Goal: Find specific page/section: Find specific page/section

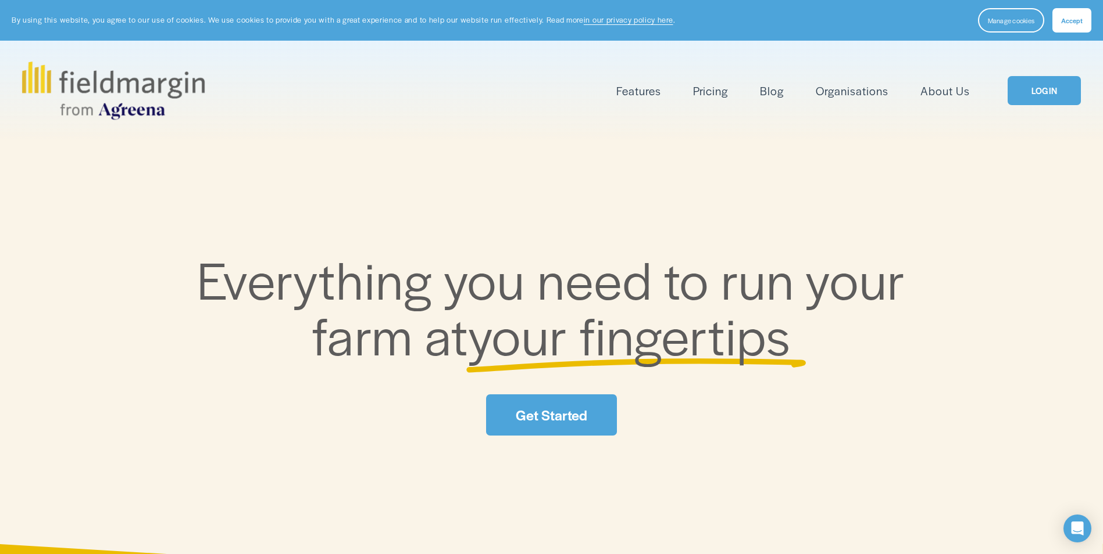
click at [681, 78] on link "LOGIN" at bounding box center [1043, 91] width 73 height 30
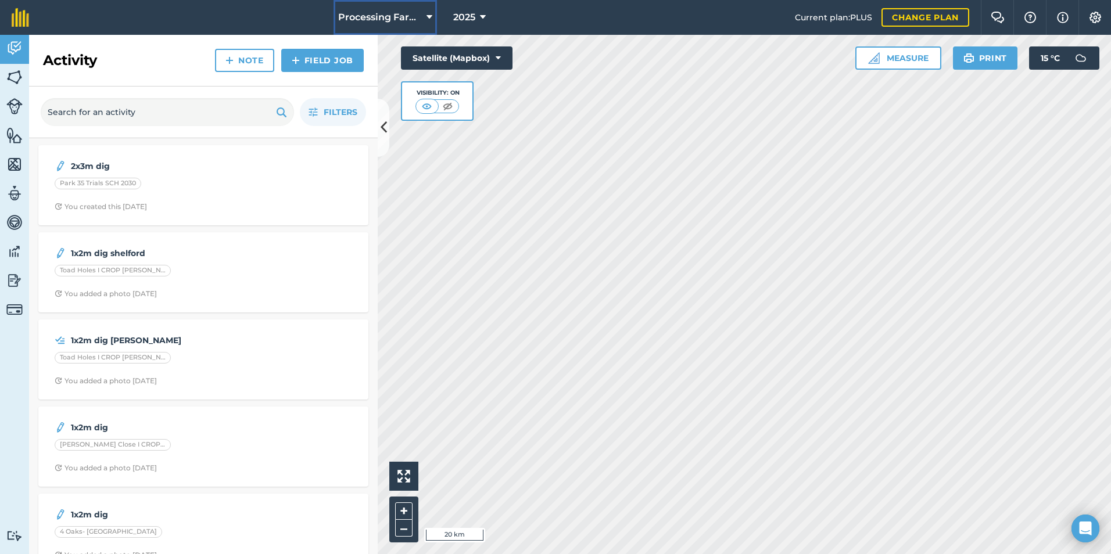
click at [417, 24] on span "Processing Farms" at bounding box center [380, 17] width 84 height 14
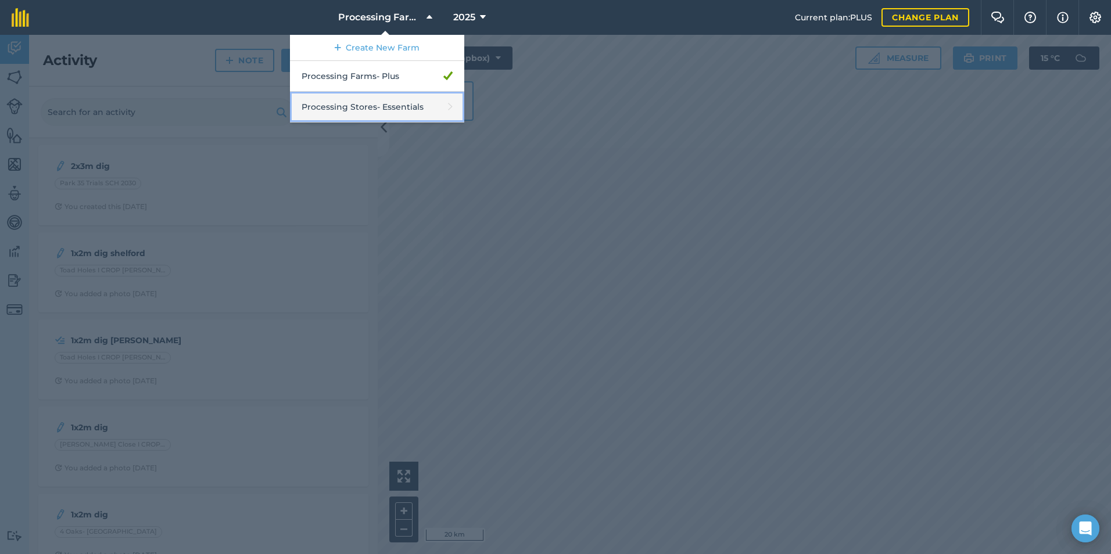
click at [381, 110] on link "Processing Stores - Essentials" at bounding box center [377, 107] width 174 height 31
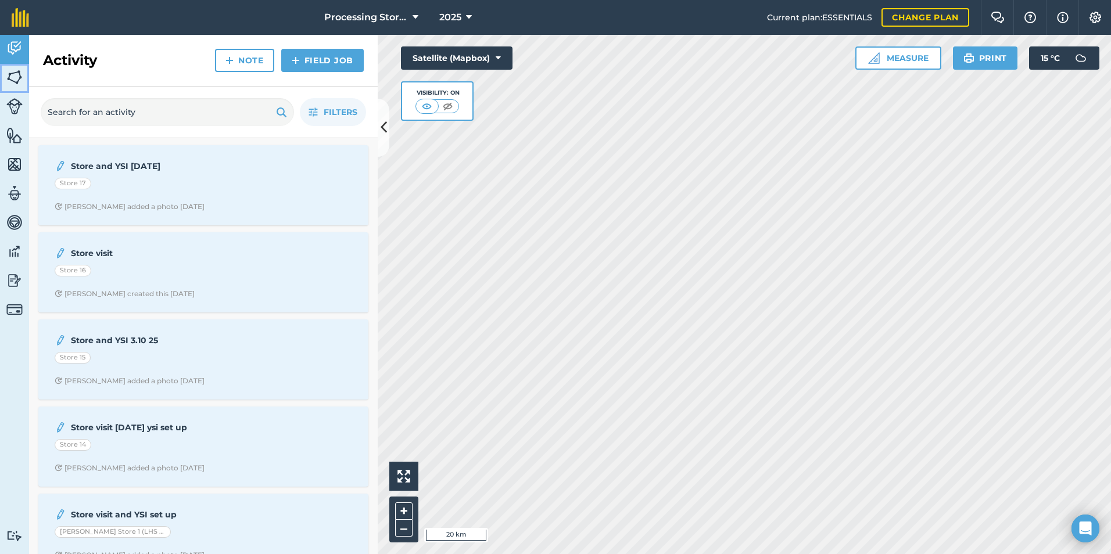
click at [15, 76] on img at bounding box center [14, 77] width 16 height 17
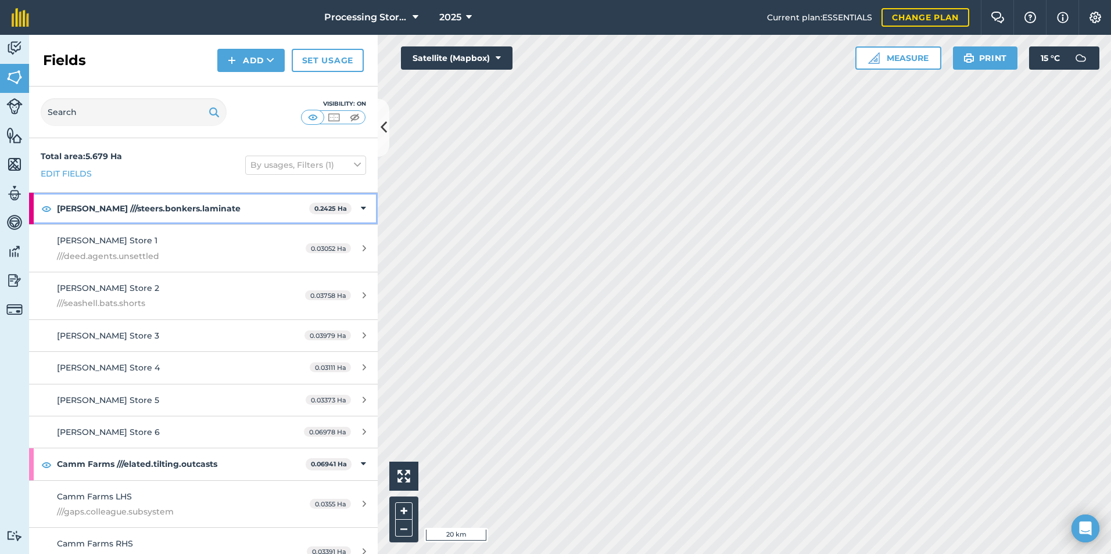
click at [210, 212] on strong "[PERSON_NAME] ///steers.bonkers.laminate" at bounding box center [183, 208] width 252 height 31
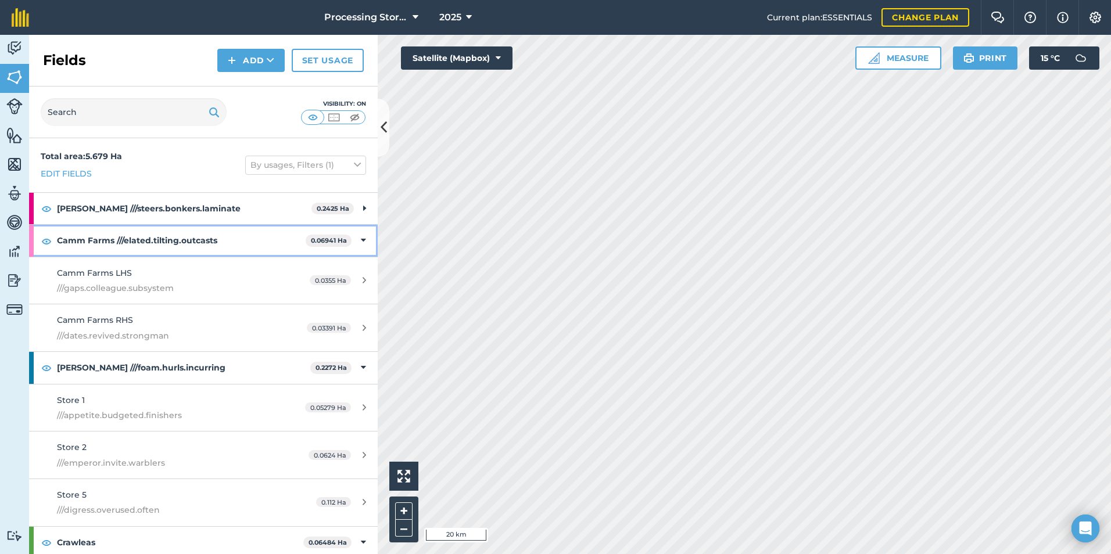
click at [208, 239] on strong "Camm Farms ///elated.tilting.outcasts" at bounding box center [181, 240] width 249 height 31
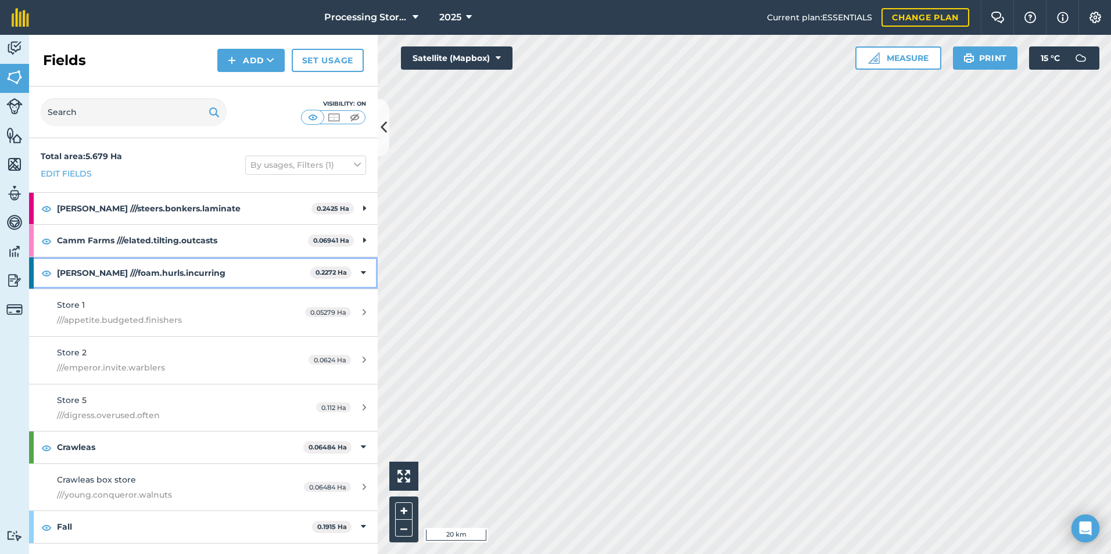
click at [205, 277] on strong "[PERSON_NAME] ///foam.hurls.incurring" at bounding box center [183, 272] width 253 height 31
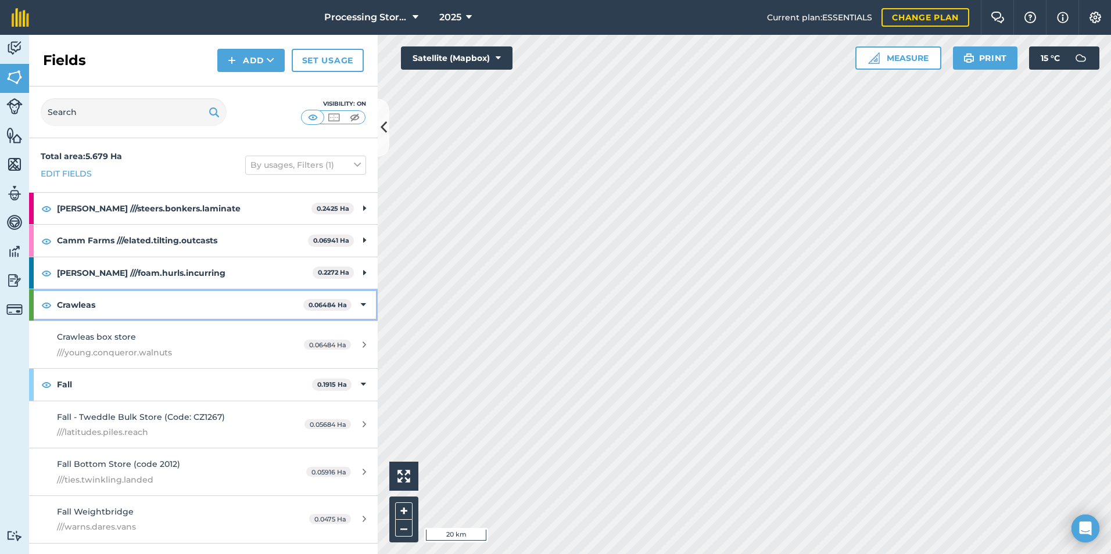
click at [203, 304] on strong "Crawleas" at bounding box center [180, 304] width 246 height 31
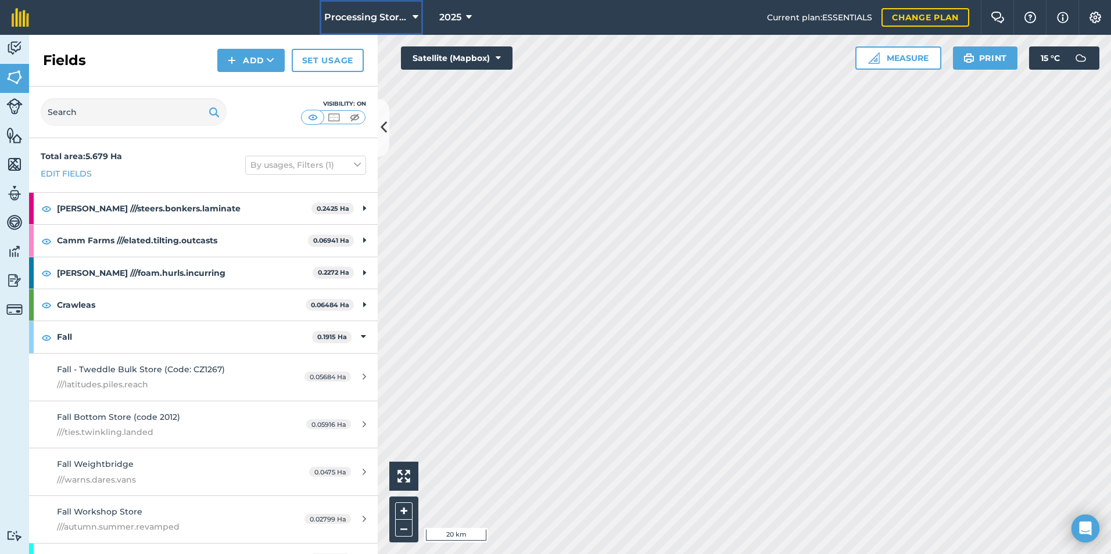
click at [364, 9] on button "Processing Stores" at bounding box center [371, 17] width 103 height 35
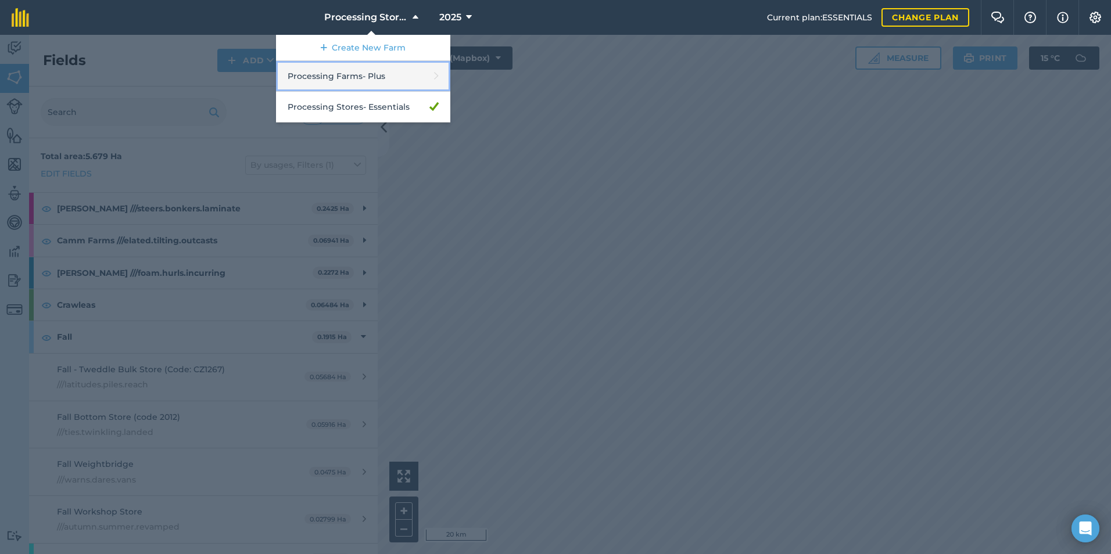
click at [362, 72] on link "Processing Farms - Plus" at bounding box center [363, 76] width 174 height 31
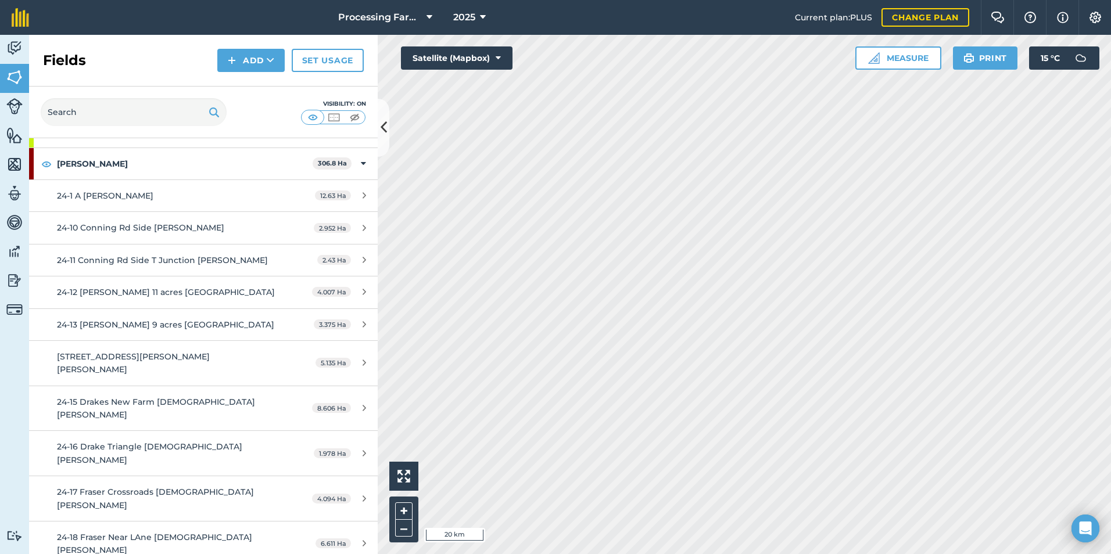
scroll to position [58, 0]
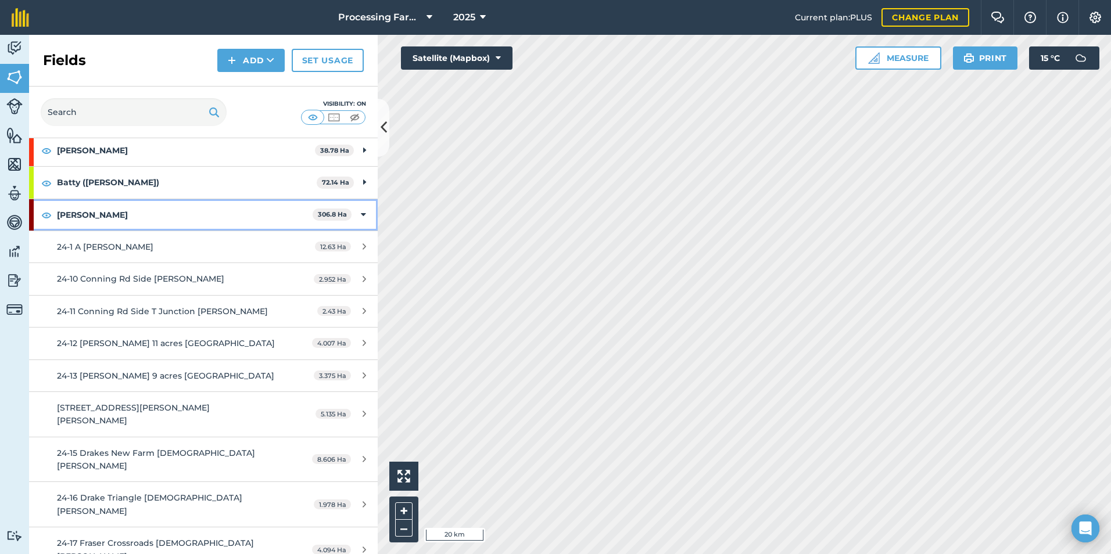
click at [253, 212] on strong "[PERSON_NAME]" at bounding box center [185, 214] width 256 height 31
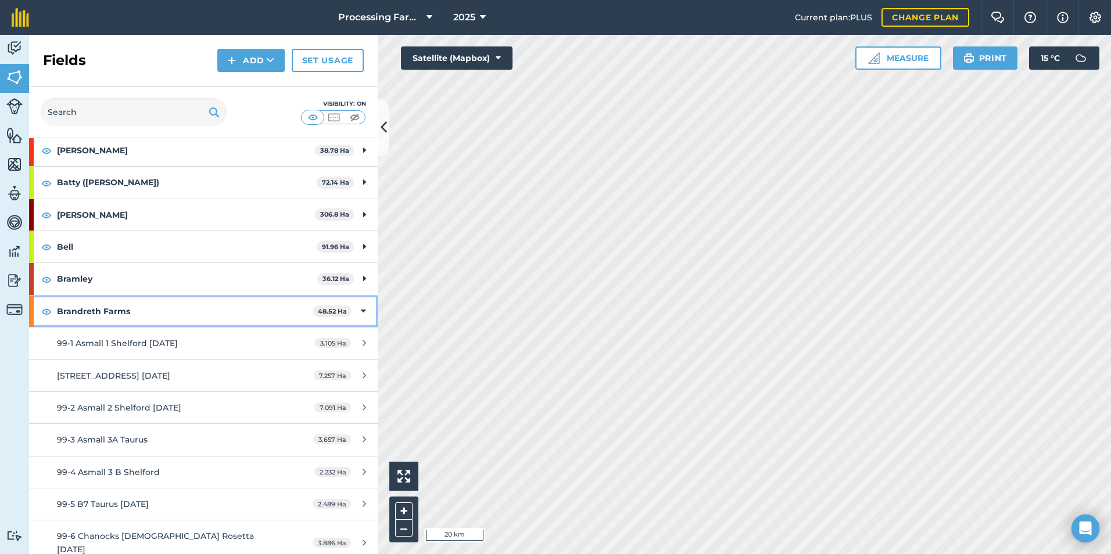
click at [212, 306] on strong "Brandreth Farms" at bounding box center [185, 311] width 256 height 31
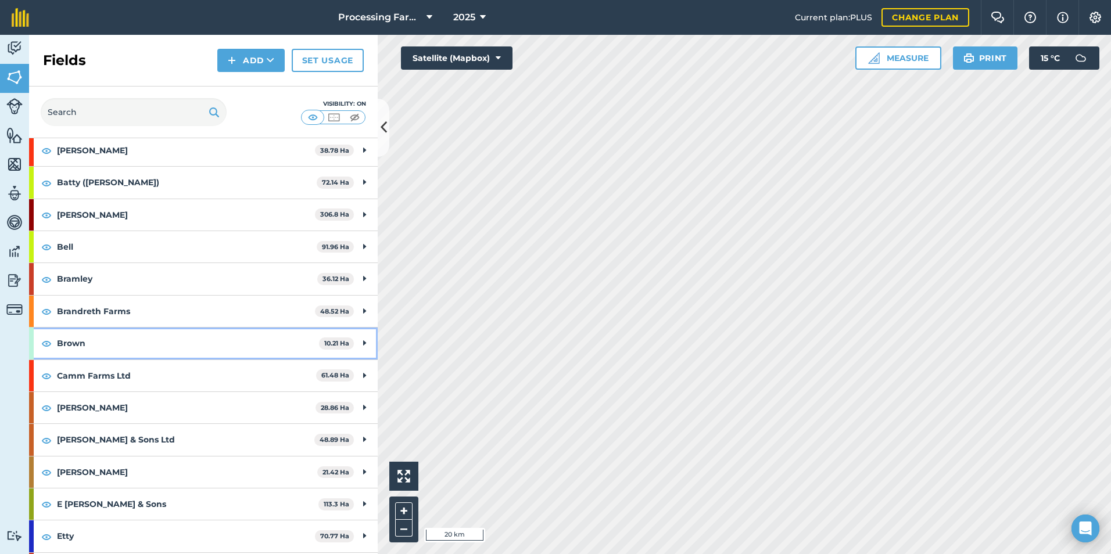
click at [198, 339] on strong "Brown" at bounding box center [188, 343] width 262 height 31
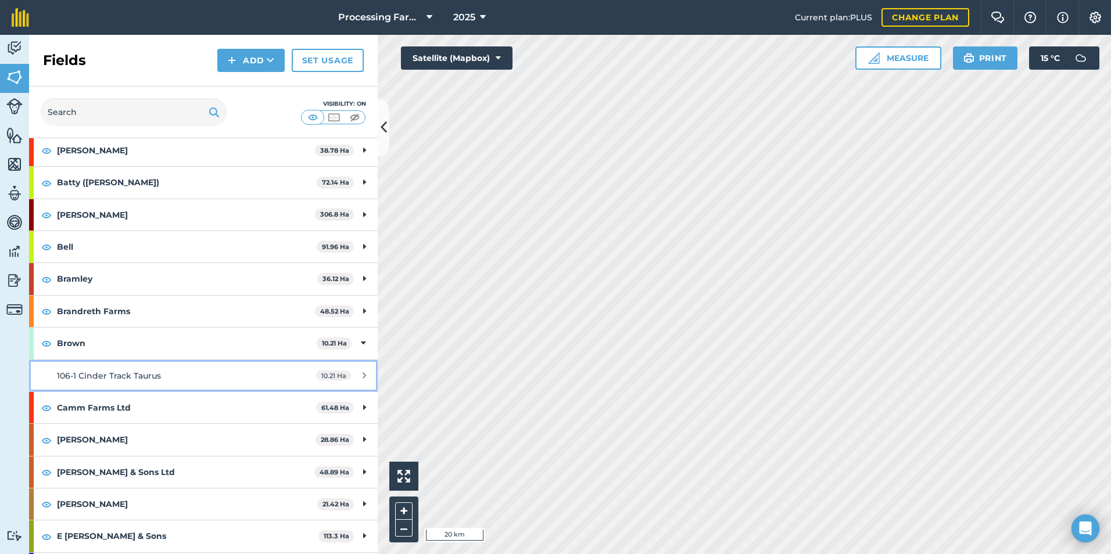
click at [136, 374] on span "106-1 Cinder Track Taurus" at bounding box center [109, 376] width 104 height 10
